Goal: Information Seeking & Learning: Understand process/instructions

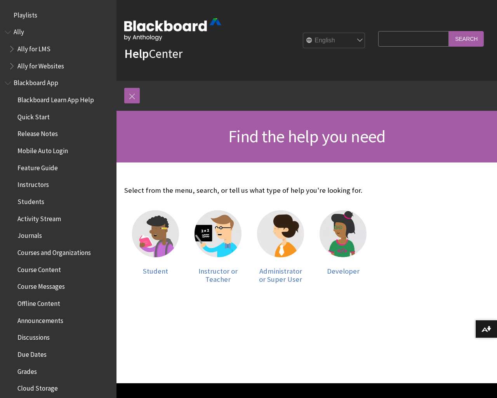
click at [36, 184] on span "Instructors" at bounding box center [32, 183] width 31 height 10
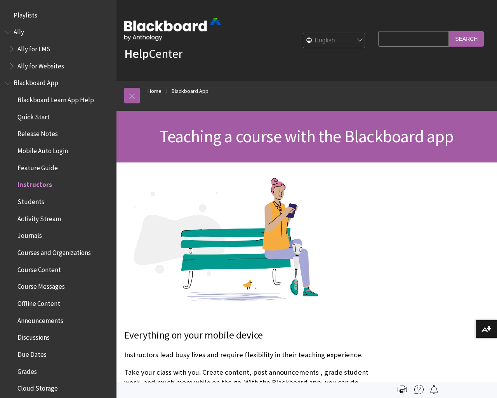
scroll to position [167, 0]
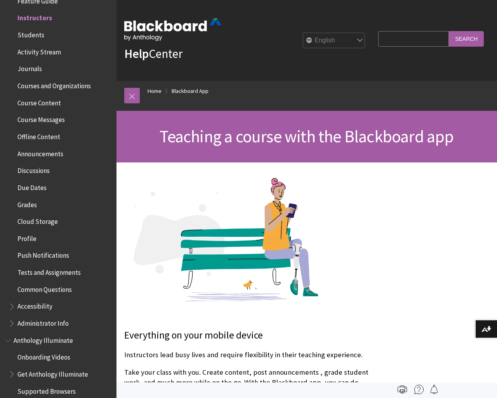
click at [40, 169] on span "Discussions" at bounding box center [33, 169] width 32 height 10
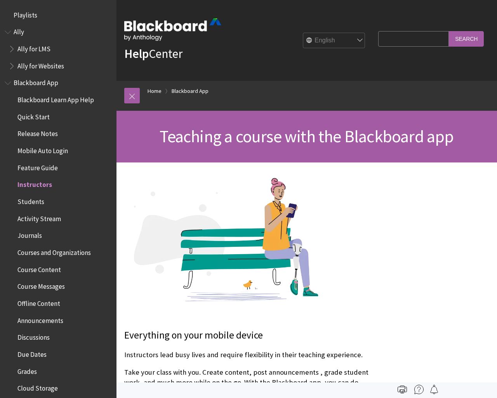
scroll to position [167, 0]
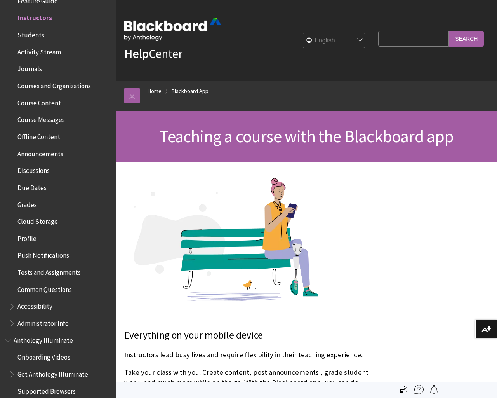
click at [36, 2] on span "Feature Guide" at bounding box center [37, 0] width 40 height 10
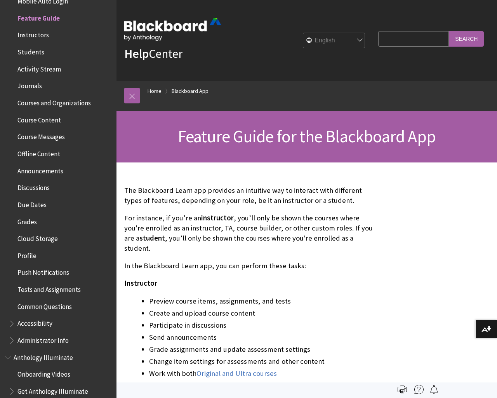
scroll to position [298, 0]
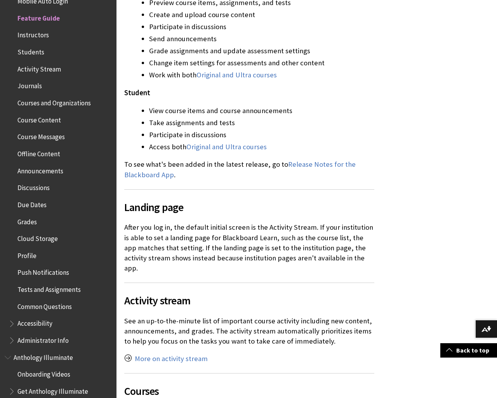
click at [36, 187] on span "Discussions" at bounding box center [33, 186] width 32 height 10
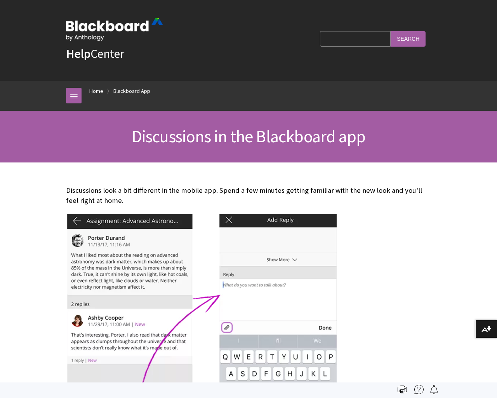
scroll to position [319, 0]
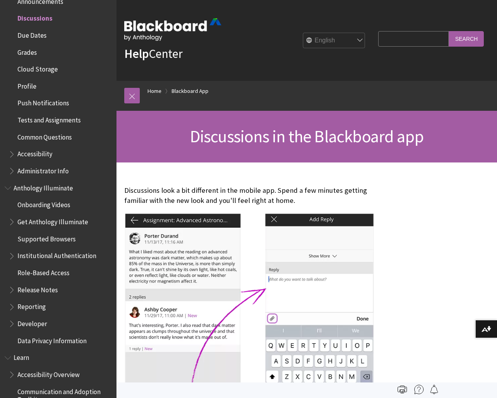
click at [24, 354] on span "Learn" at bounding box center [22, 356] width 16 height 10
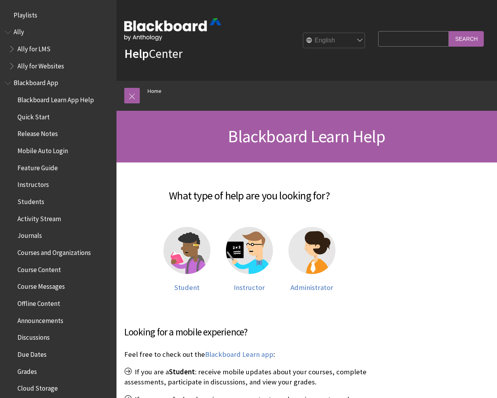
scroll to position [658, 0]
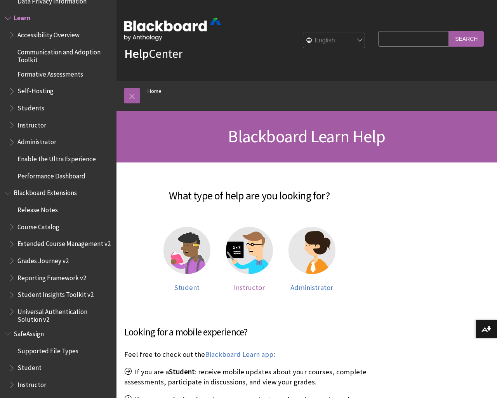
click at [253, 287] on span "Instructor" at bounding box center [249, 287] width 31 height 9
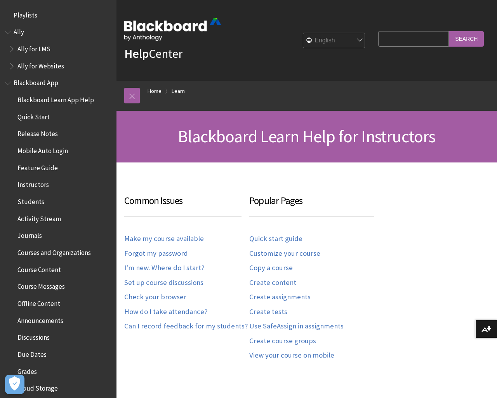
scroll to position [765, 0]
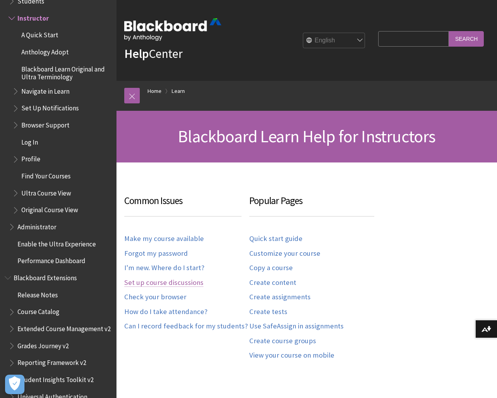
click at [169, 281] on link "Set up course discussions" at bounding box center [163, 282] width 79 height 9
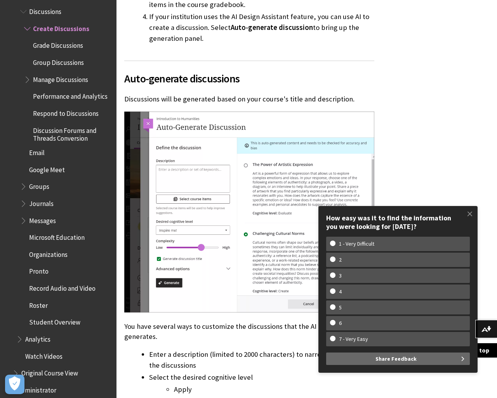
scroll to position [2385, 0]
